Goal: Navigation & Orientation: Find specific page/section

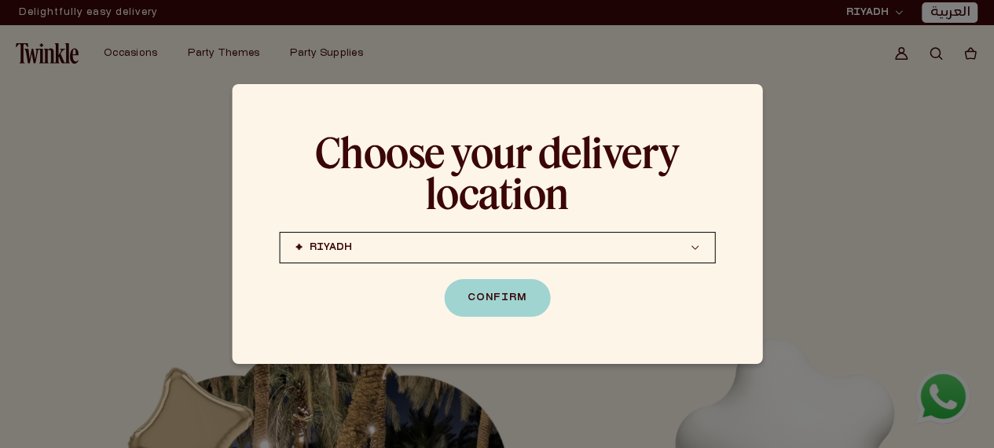
click at [700, 246] on button "[PERSON_NAME] (coming soon) [GEOGRAPHIC_DATA] (coming soon)" at bounding box center [497, 247] width 436 height 31
click at [851, 336] on div at bounding box center [497, 224] width 994 height 448
click at [752, 98] on div "Choose your delivery location [PERSON_NAME] (coming soon) [GEOGRAPHIC_DATA] (co…" at bounding box center [497, 224] width 531 height 280
click at [877, 223] on div at bounding box center [497, 224] width 994 height 448
